Goal: Check status

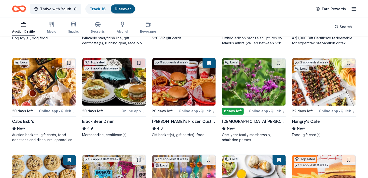
scroll to position [423, 0]
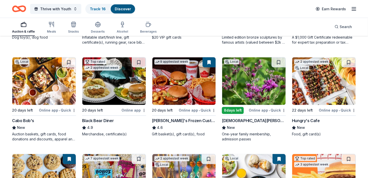
click at [43, 75] on img at bounding box center [44, 82] width 64 height 48
click at [108, 90] on img at bounding box center [114, 82] width 64 height 48
click at [187, 80] on img at bounding box center [184, 82] width 64 height 48
click at [320, 86] on img at bounding box center [324, 82] width 64 height 48
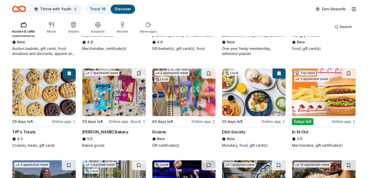
scroll to position [510, 0]
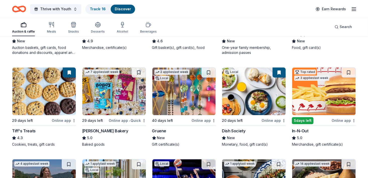
click at [110, 101] on img at bounding box center [114, 92] width 64 height 48
click at [99, 10] on link "Track · 17" at bounding box center [98, 9] width 16 height 4
click at [93, 13] on div "Track · 17" at bounding box center [98, 9] width 24 height 9
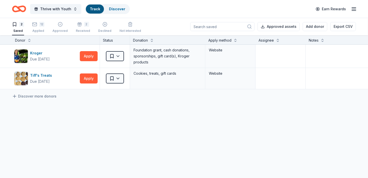
click at [94, 11] on link "Track" at bounding box center [95, 9] width 10 height 4
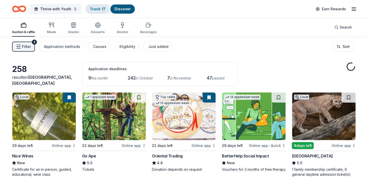
click at [96, 11] on link "Track · 17" at bounding box center [98, 9] width 16 height 4
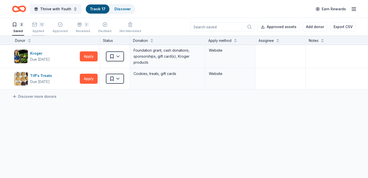
click at [37, 27] on div "12" at bounding box center [38, 24] width 12 height 5
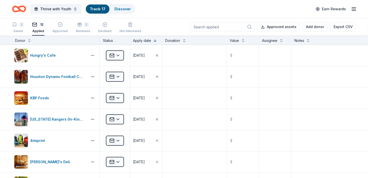
click at [22, 8] on icon "Home" at bounding box center [19, 9] width 14 height 12
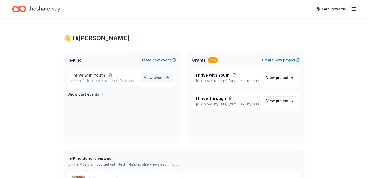
click at [159, 80] on span "View event" at bounding box center [154, 78] width 20 height 6
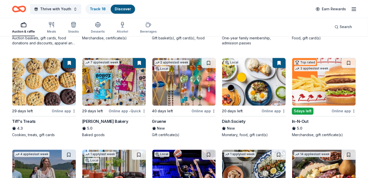
scroll to position [520, 0]
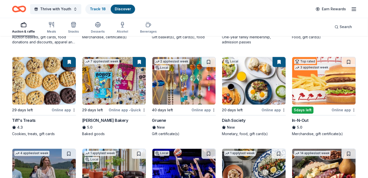
click at [255, 82] on img at bounding box center [254, 81] width 64 height 48
click at [319, 85] on img at bounding box center [324, 81] width 64 height 48
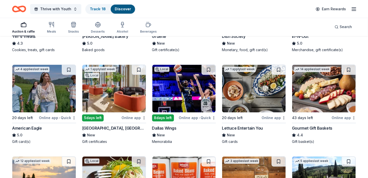
scroll to position [606, 0]
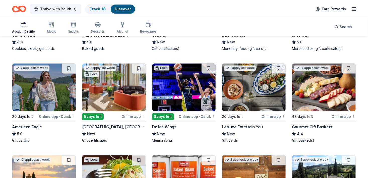
click at [113, 90] on img at bounding box center [114, 88] width 64 height 48
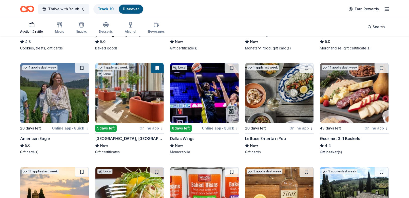
scroll to position [677, 0]
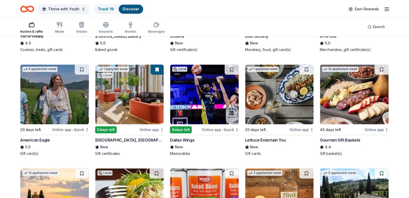
click at [277, 109] on img at bounding box center [279, 95] width 69 height 60
click at [356, 103] on img at bounding box center [354, 95] width 69 height 60
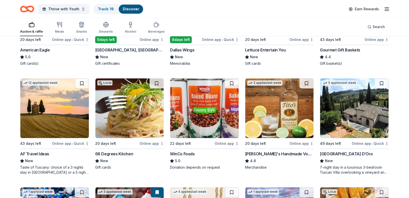
scroll to position [782, 0]
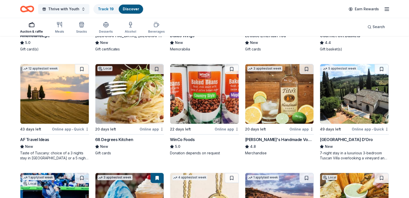
click at [124, 102] on img at bounding box center [129, 94] width 69 height 60
click at [217, 97] on img at bounding box center [204, 94] width 69 height 60
click at [270, 93] on img at bounding box center [279, 94] width 69 height 60
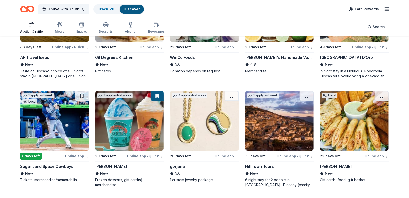
scroll to position [893, 0]
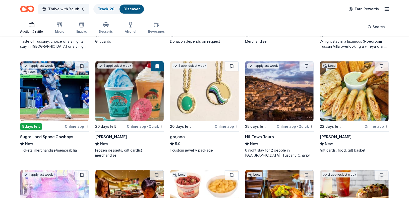
click at [121, 96] on img at bounding box center [129, 91] width 69 height 60
click at [365, 94] on img at bounding box center [354, 91] width 69 height 60
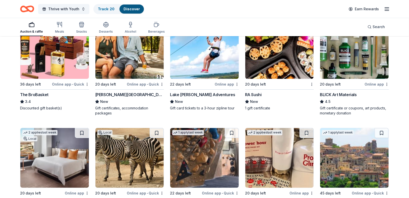
scroll to position [1172, 0]
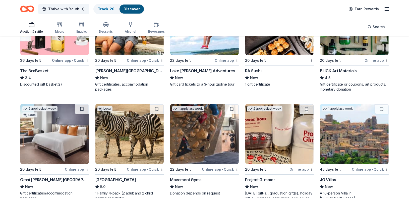
drag, startPoint x: 409, startPoint y: 177, endPoint x: 410, endPoint y: 180, distance: 2.9
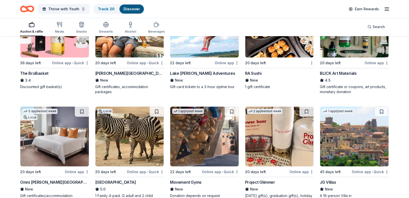
scroll to position [1215, 0]
